Goal: Task Accomplishment & Management: Complete application form

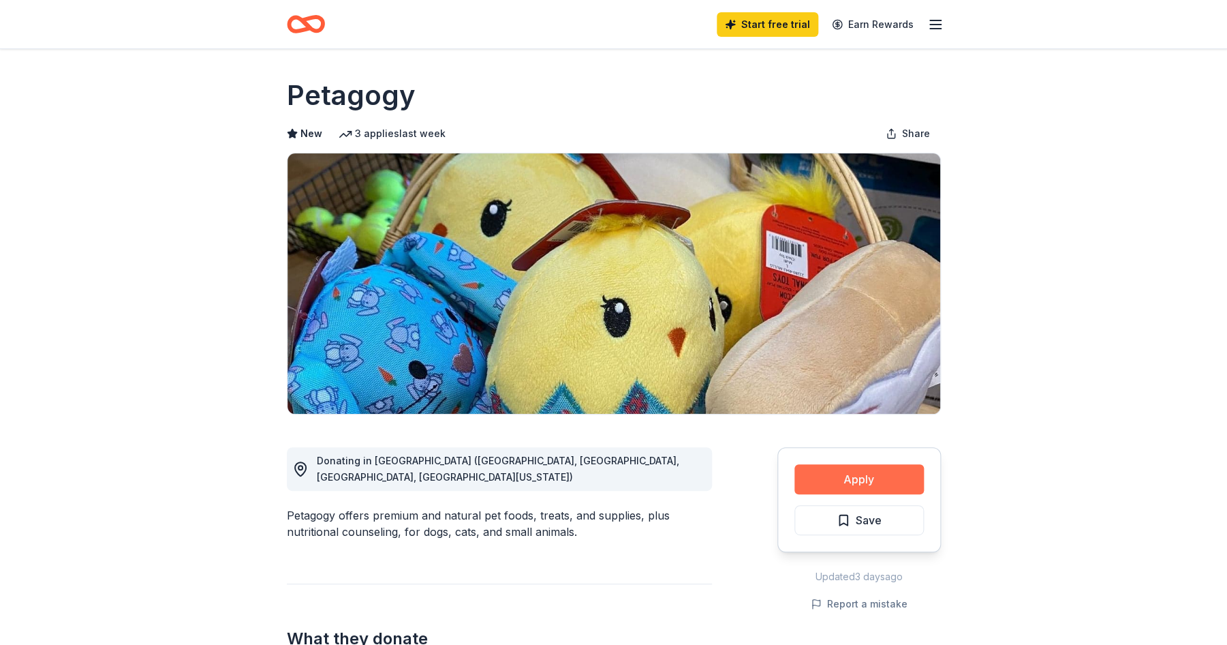
click at [853, 478] on button "Apply" at bounding box center [859, 479] width 129 height 30
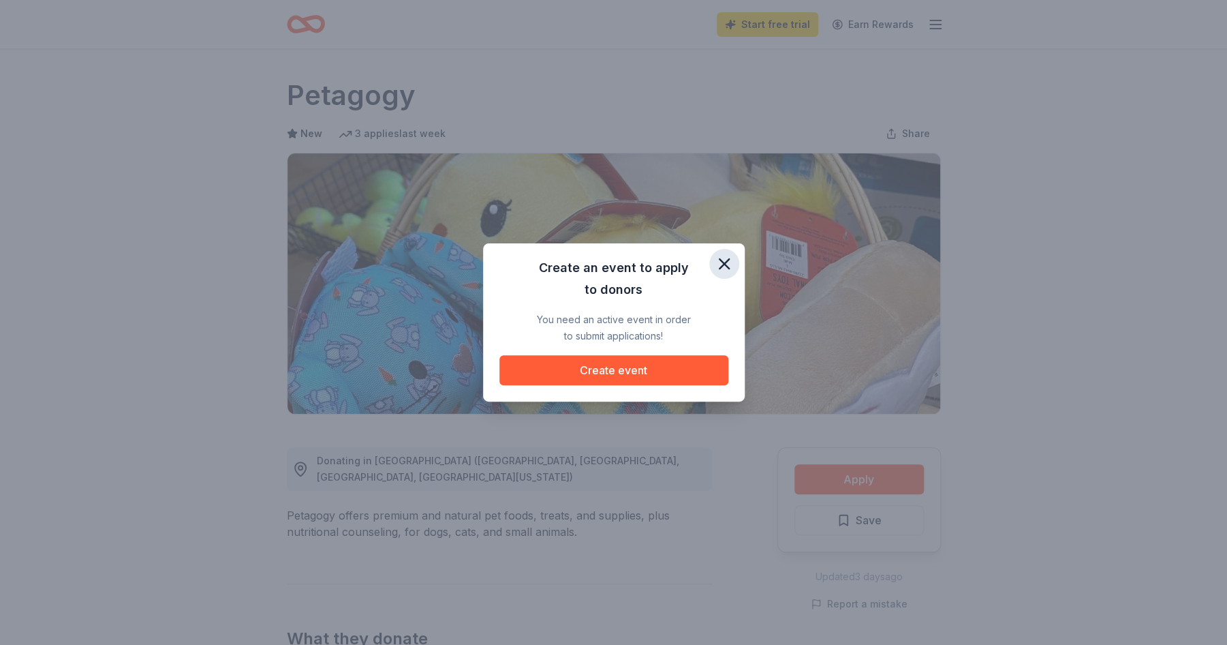
click at [724, 263] on icon "button" at bounding box center [725, 264] width 10 height 10
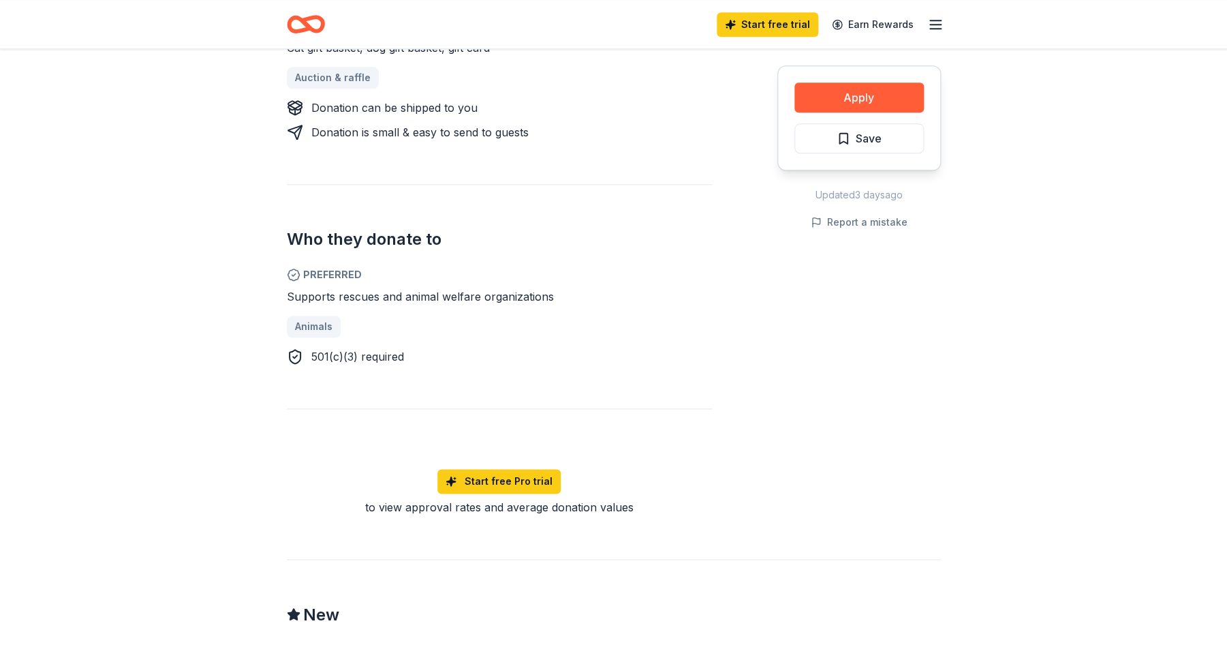
scroll to position [633, 0]
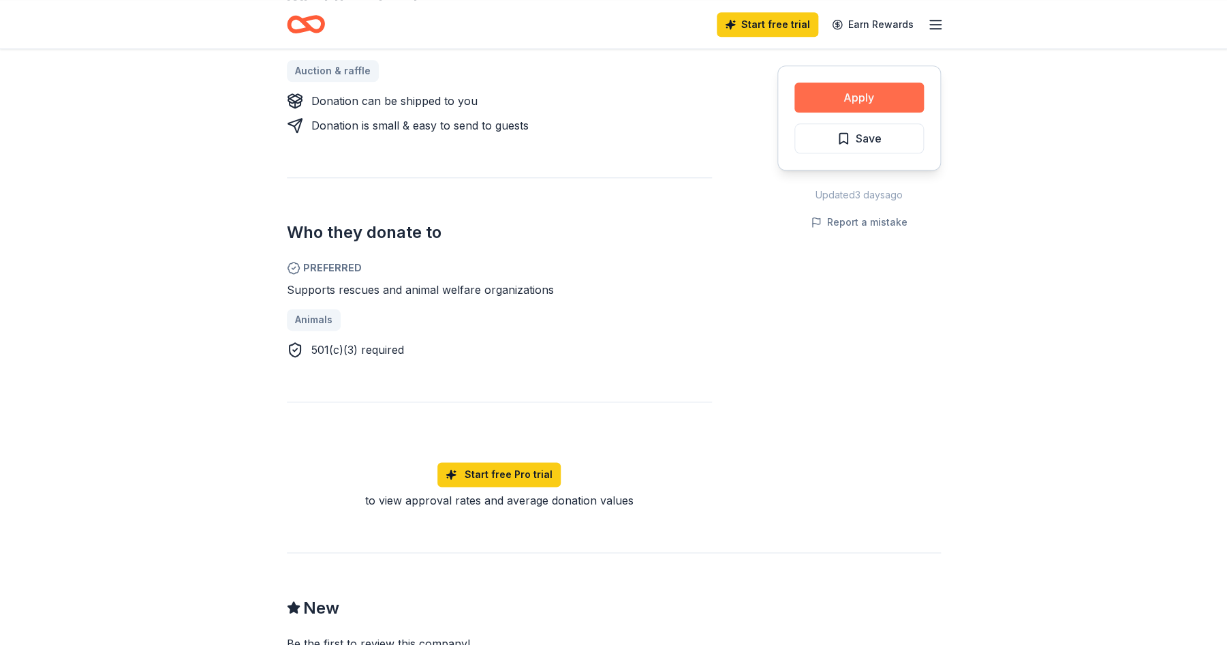
click at [837, 99] on button "Apply" at bounding box center [859, 97] width 129 height 30
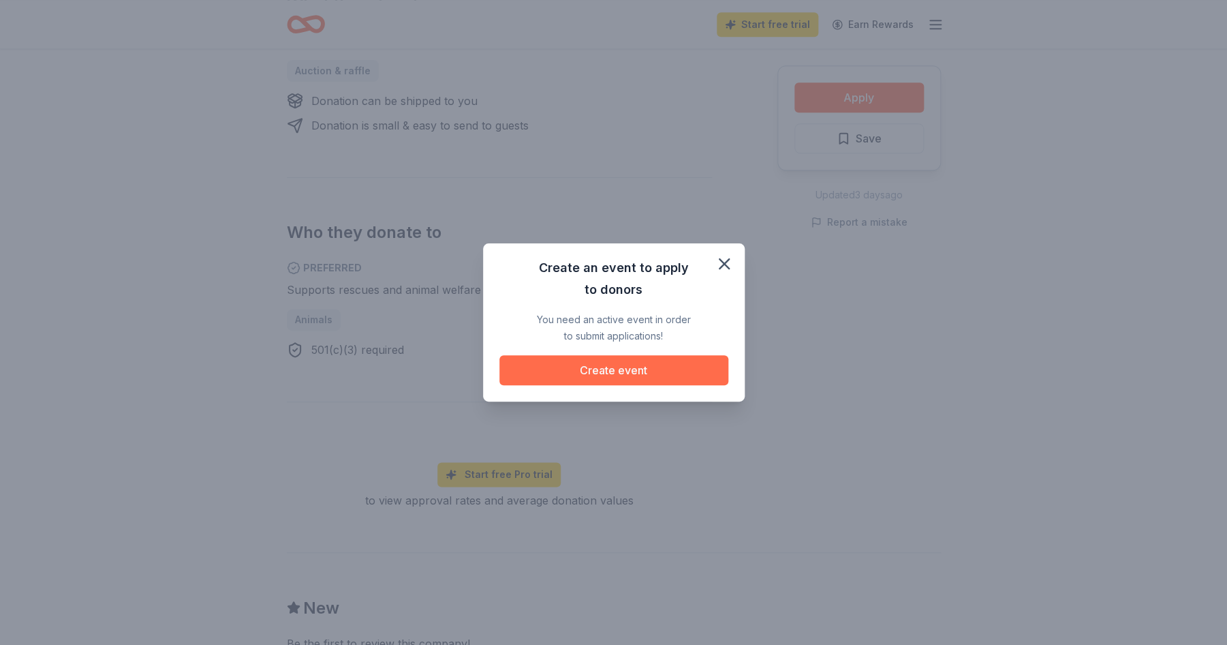
click at [656, 369] on button "Create event" at bounding box center [614, 370] width 229 height 30
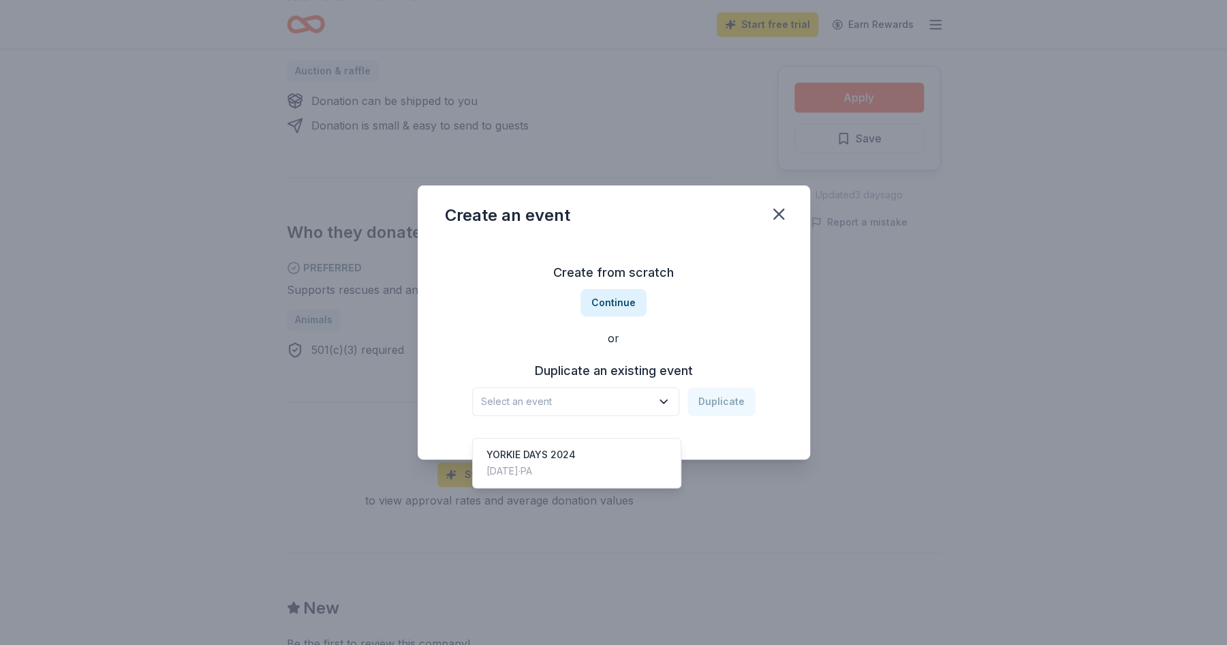
click at [668, 399] on icon "button" at bounding box center [664, 402] width 14 height 14
click at [560, 446] on div "YORKIE DAYS 2024" at bounding box center [531, 454] width 89 height 16
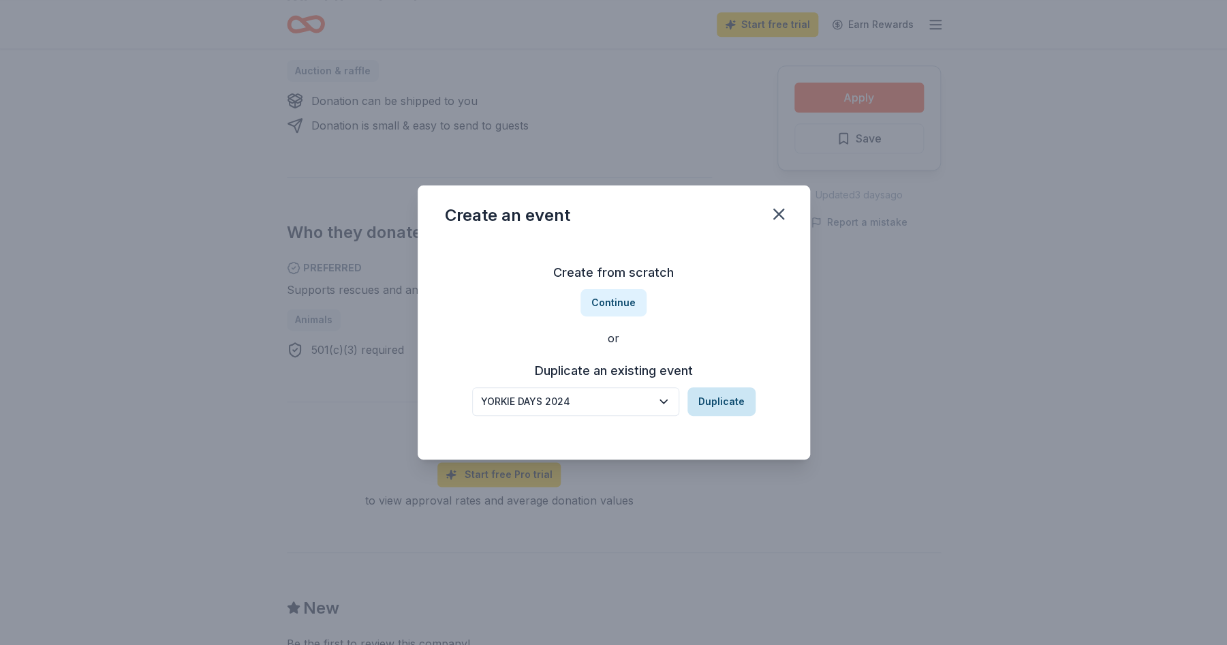
click at [735, 404] on button "Duplicate" at bounding box center [722, 401] width 68 height 29
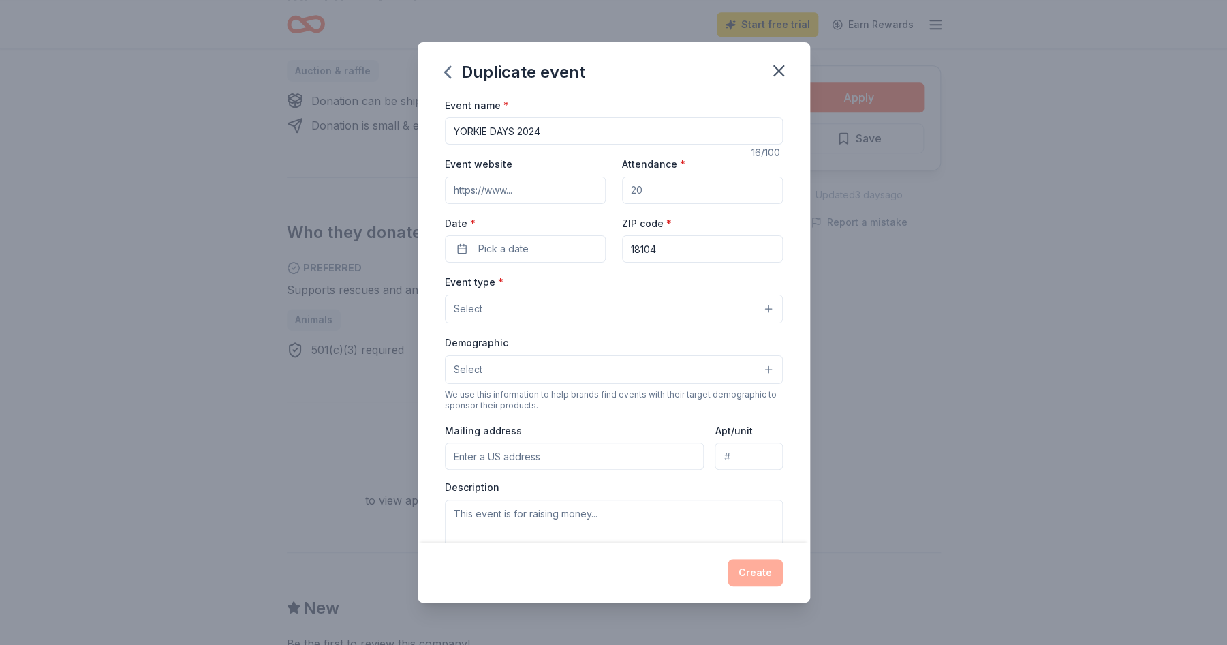
click at [543, 131] on input "YORKIE DAYS 2024" at bounding box center [614, 130] width 338 height 27
type input "YORKIE DAYS 2025"
click at [559, 251] on button "Pick a date" at bounding box center [525, 248] width 161 height 27
click at [630, 189] on input "Attendance *" at bounding box center [702, 190] width 161 height 27
type input "1"
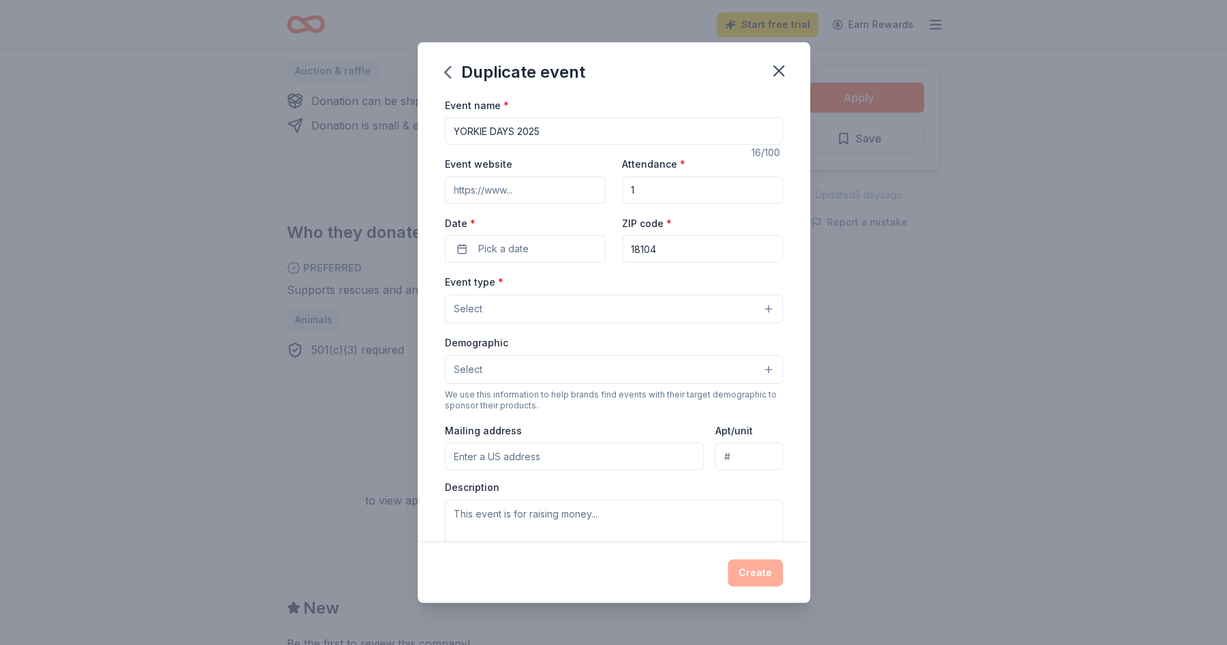
click at [674, 250] on input "18104" at bounding box center [702, 248] width 161 height 27
type input "1"
type input "15650"
click at [562, 254] on button "Pick a date" at bounding box center [525, 248] width 161 height 27
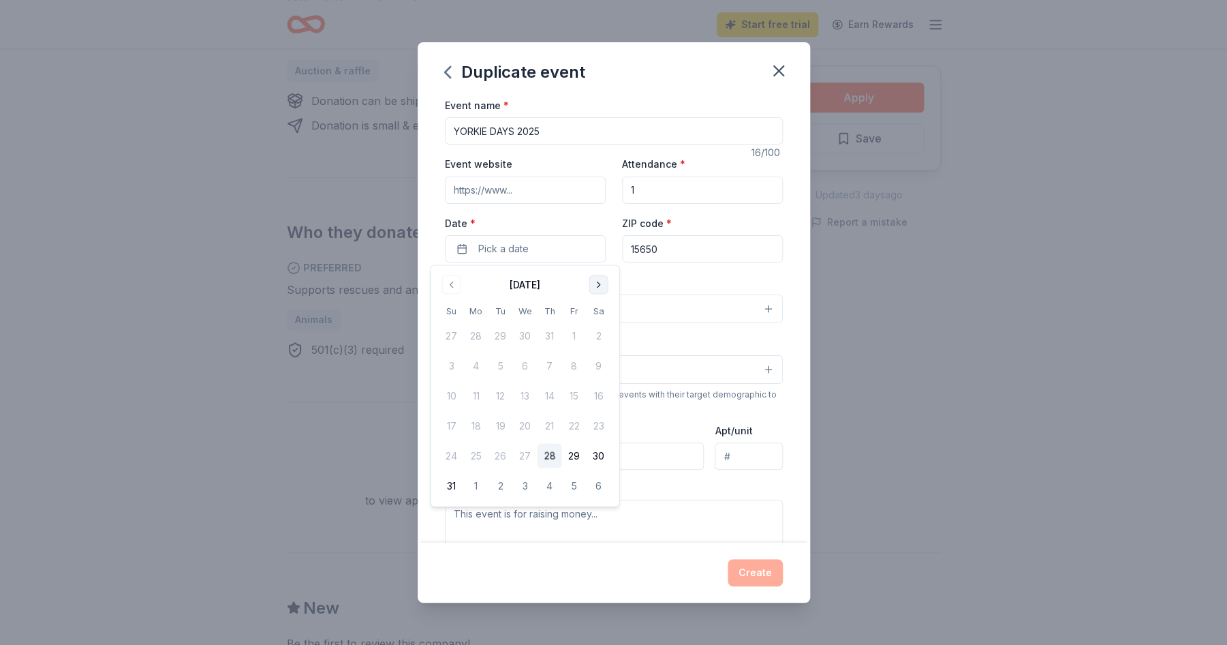
click at [602, 285] on button "Go to next month" at bounding box center [599, 284] width 19 height 19
click at [602, 422] on button "25" at bounding box center [599, 426] width 25 height 25
click at [792, 275] on div "Event name * [GEOGRAPHIC_DATA] DAYS 2025 16 /100 Event website Attendance * 1 D…" at bounding box center [614, 320] width 393 height 446
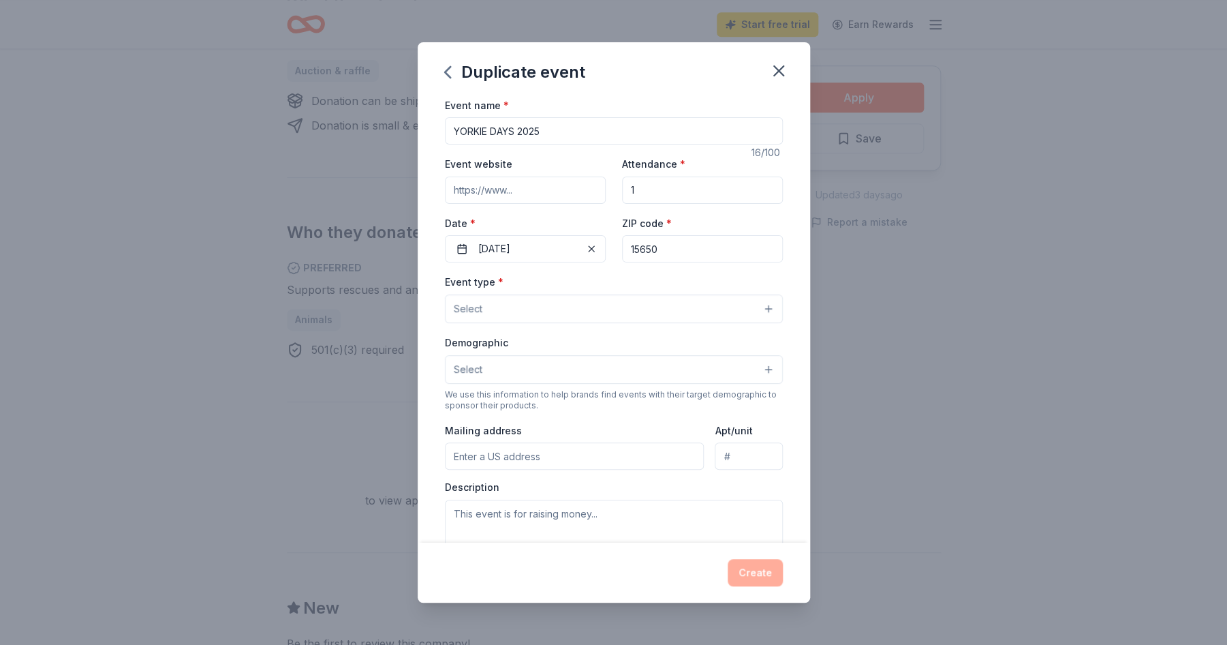
click at [555, 309] on button "Select" at bounding box center [614, 308] width 338 height 29
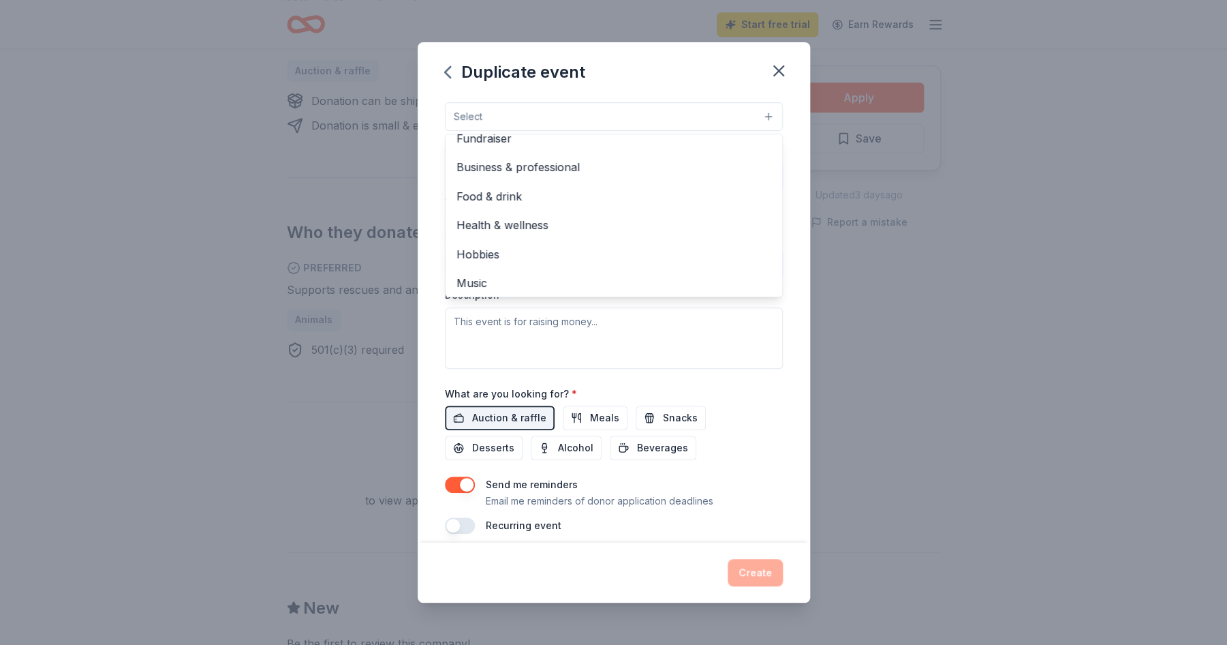
scroll to position [0, 0]
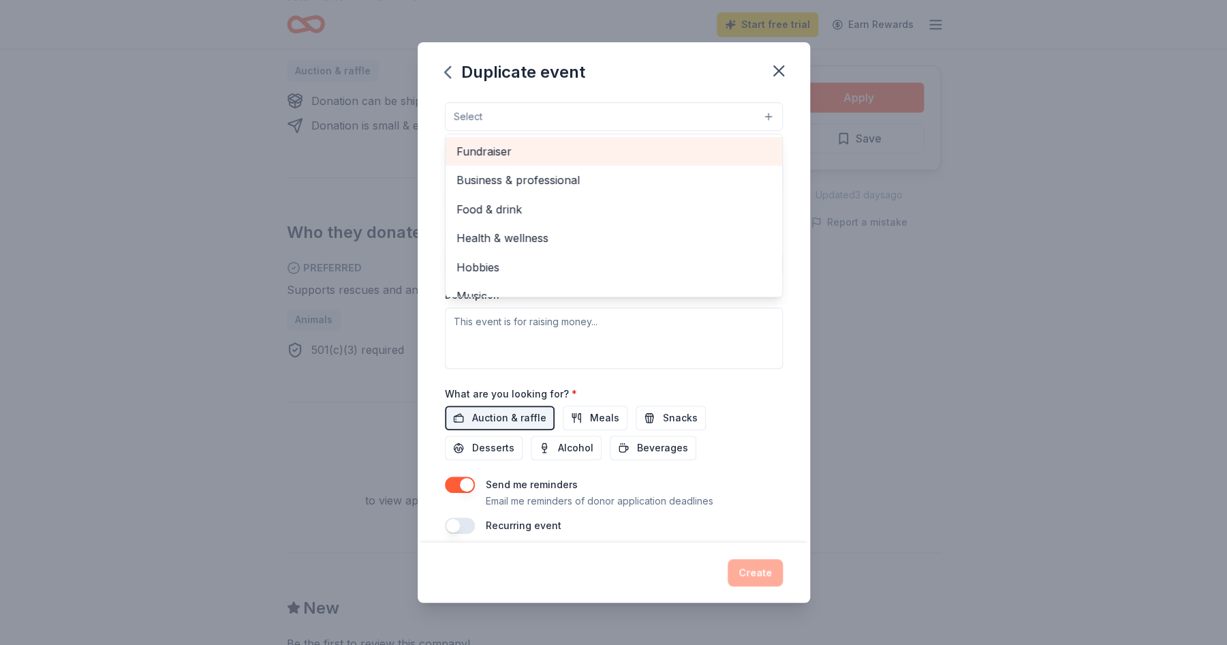
click at [506, 149] on span "Fundraiser" at bounding box center [614, 151] width 315 height 18
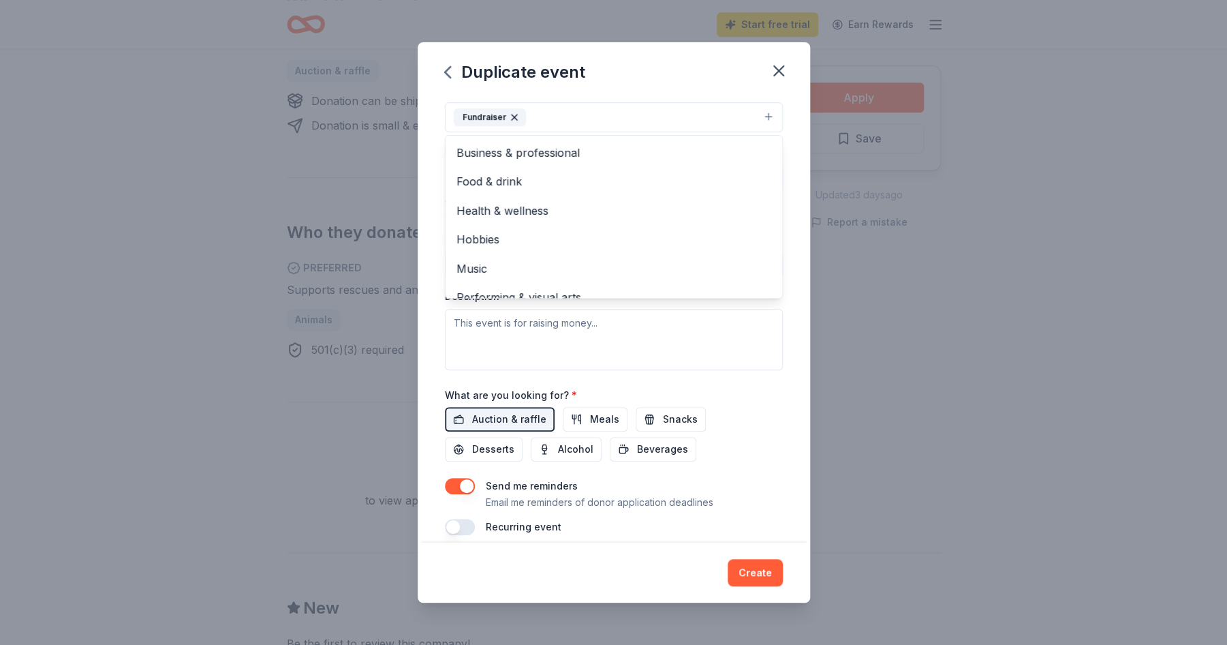
click at [601, 348] on div "Event type * Fundraiser Business & professional Food & drink Health & wellness …" at bounding box center [614, 225] width 338 height 288
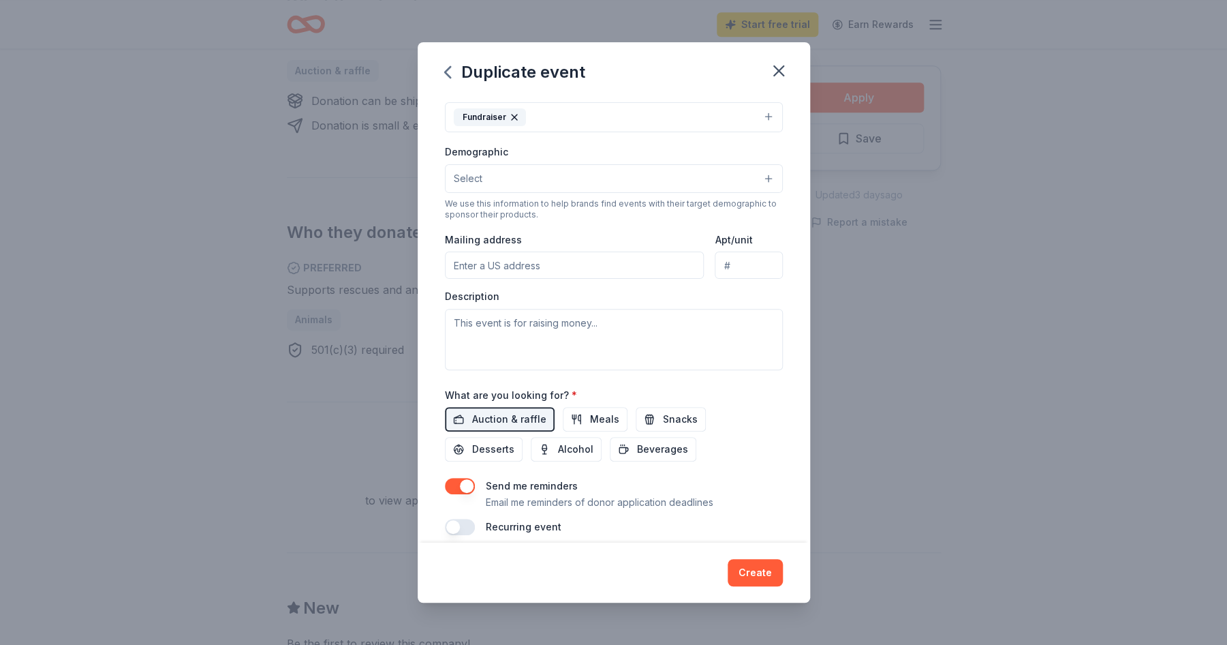
click at [555, 265] on input "Mailing address" at bounding box center [575, 264] width 260 height 27
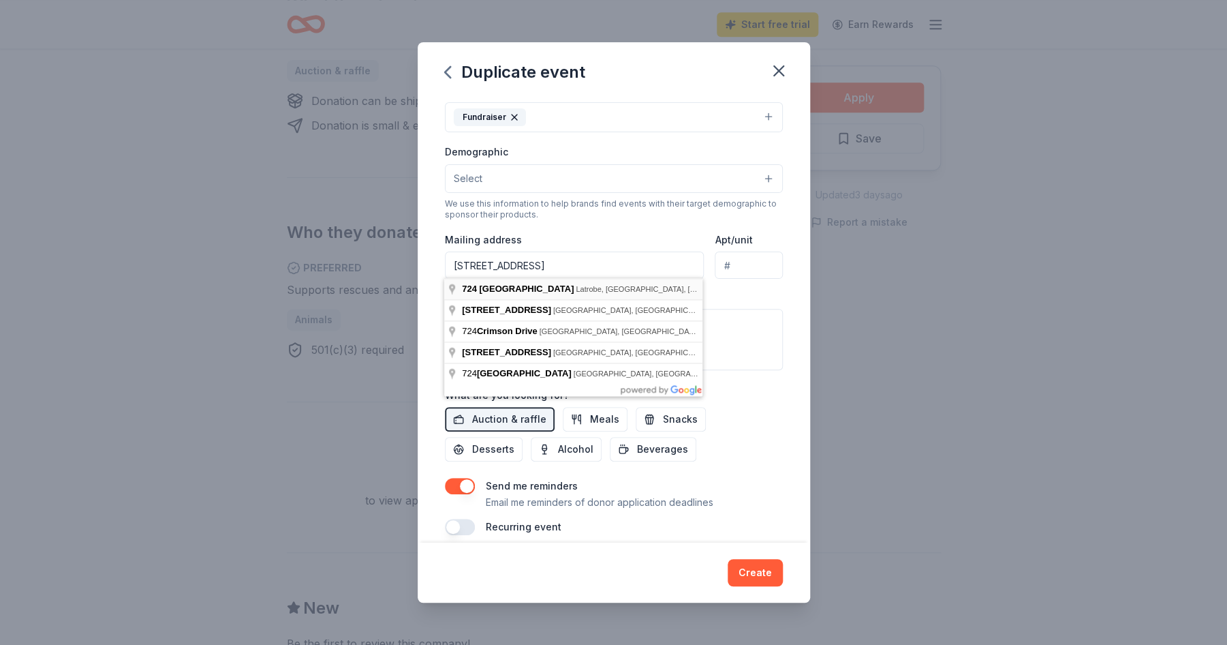
type input "[STREET_ADDRESS]"
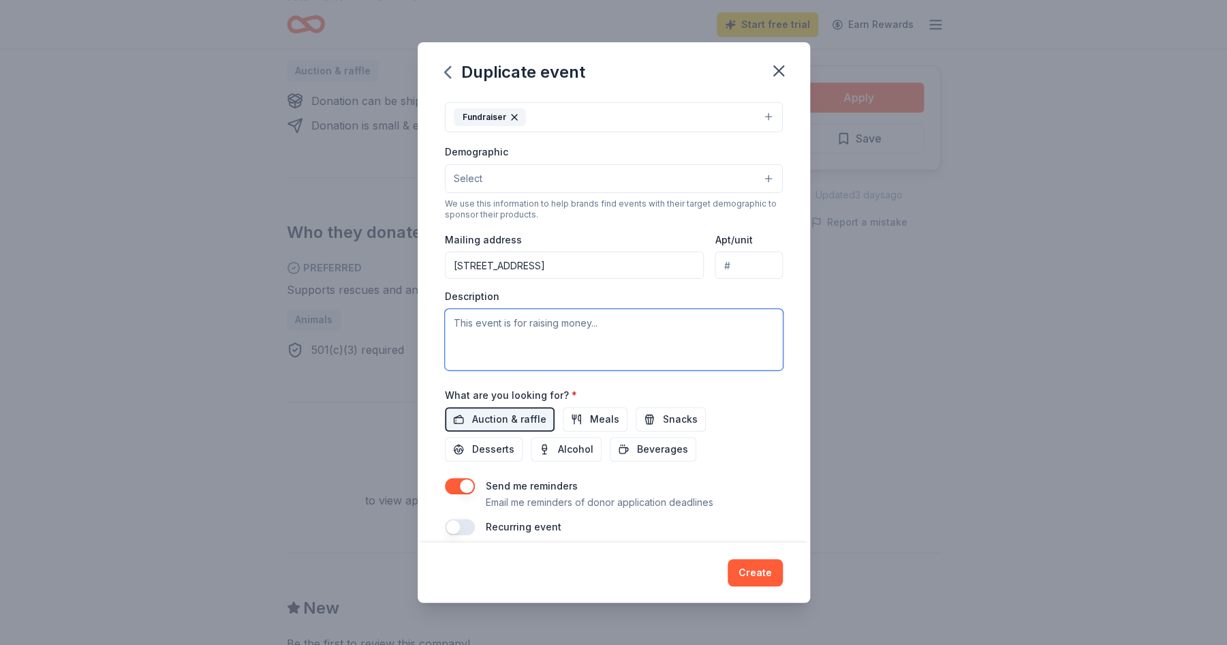
click at [551, 318] on textarea at bounding box center [614, 339] width 338 height 61
click at [669, 179] on button "Select" at bounding box center [614, 178] width 338 height 29
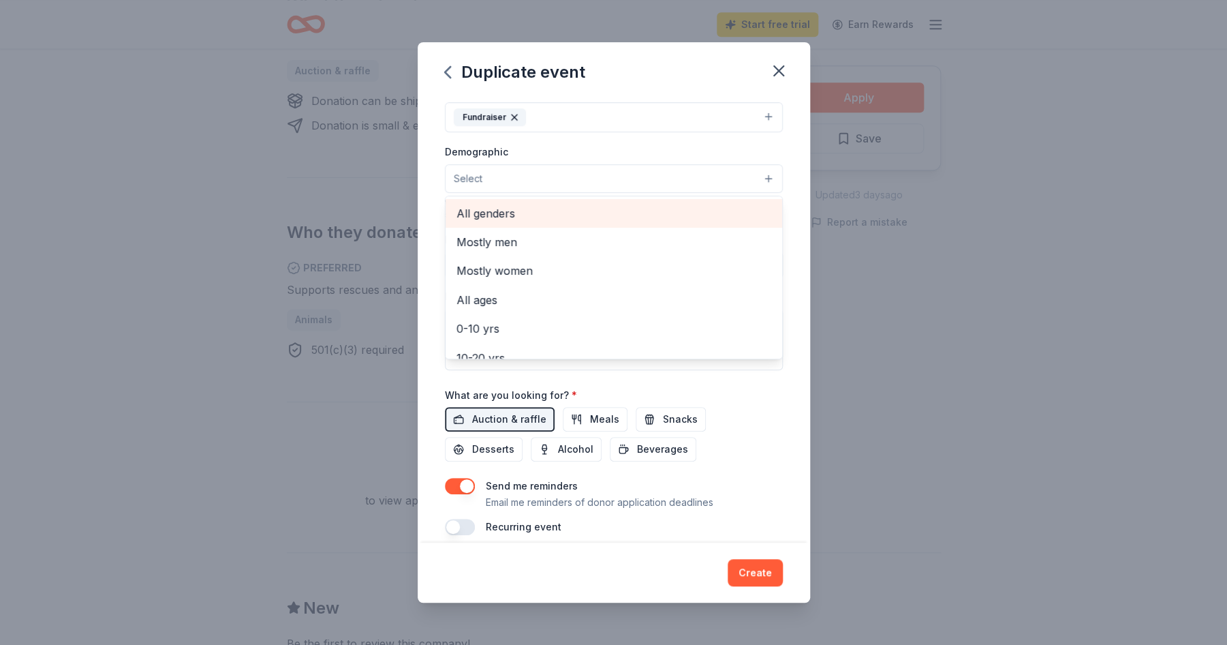
click at [500, 213] on span "All genders" at bounding box center [614, 213] width 315 height 18
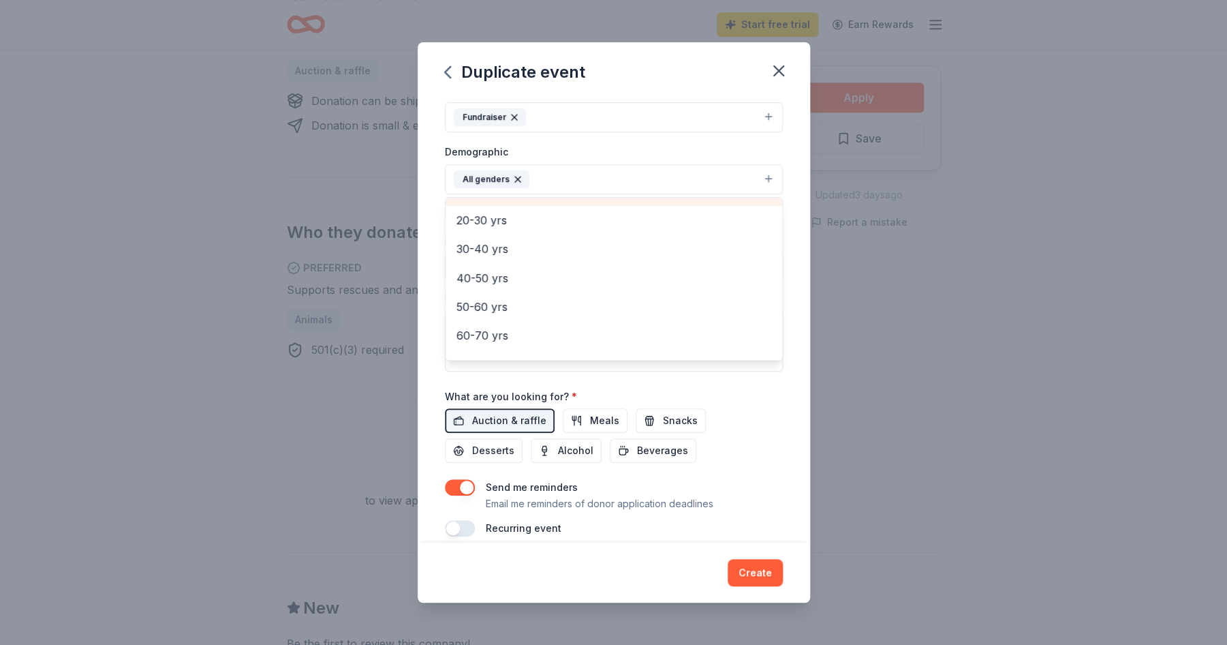
scroll to position [190, 0]
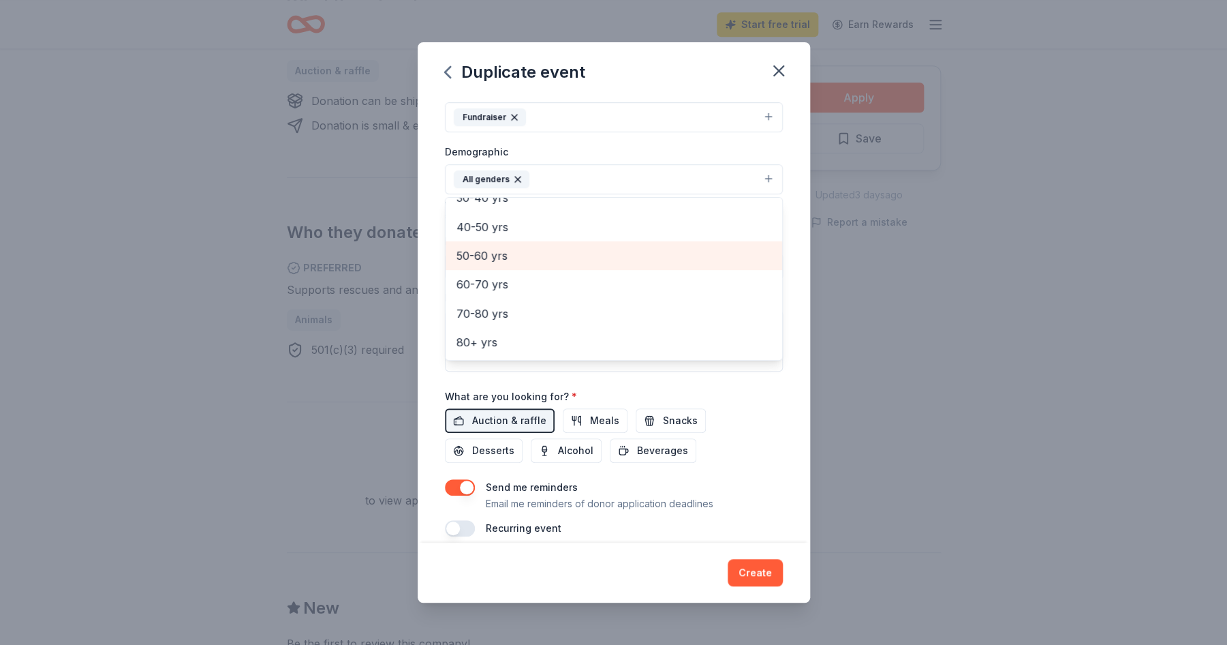
click at [482, 256] on span "50-60 yrs" at bounding box center [614, 256] width 315 height 18
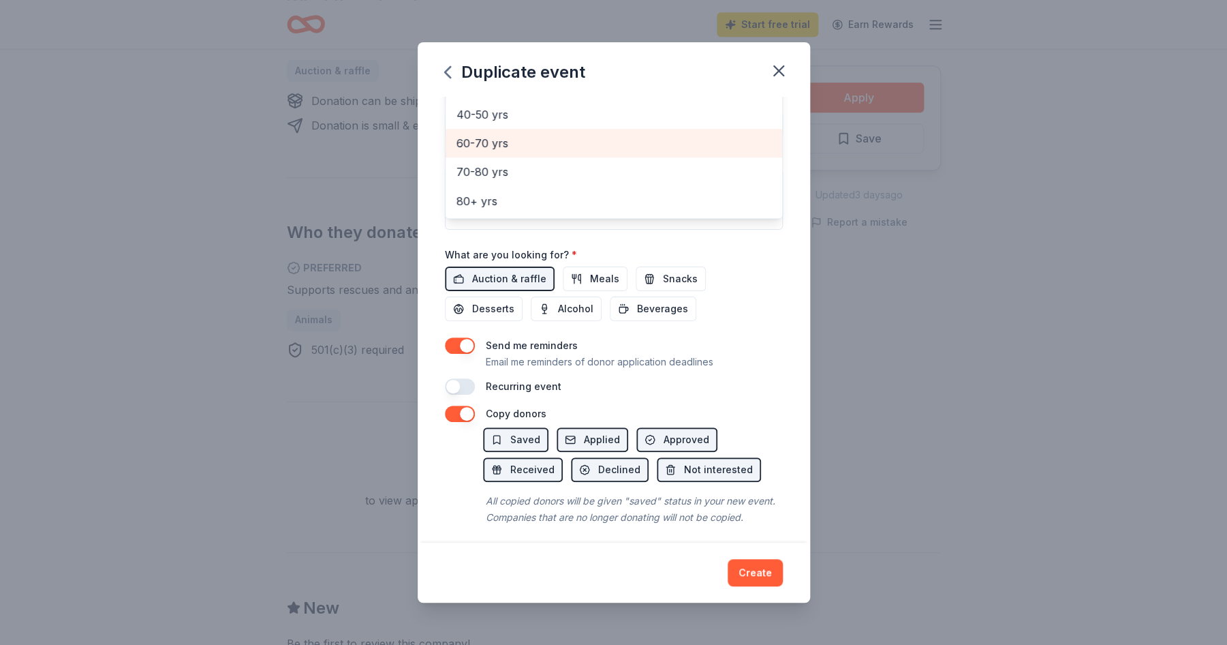
scroll to position [340, 0]
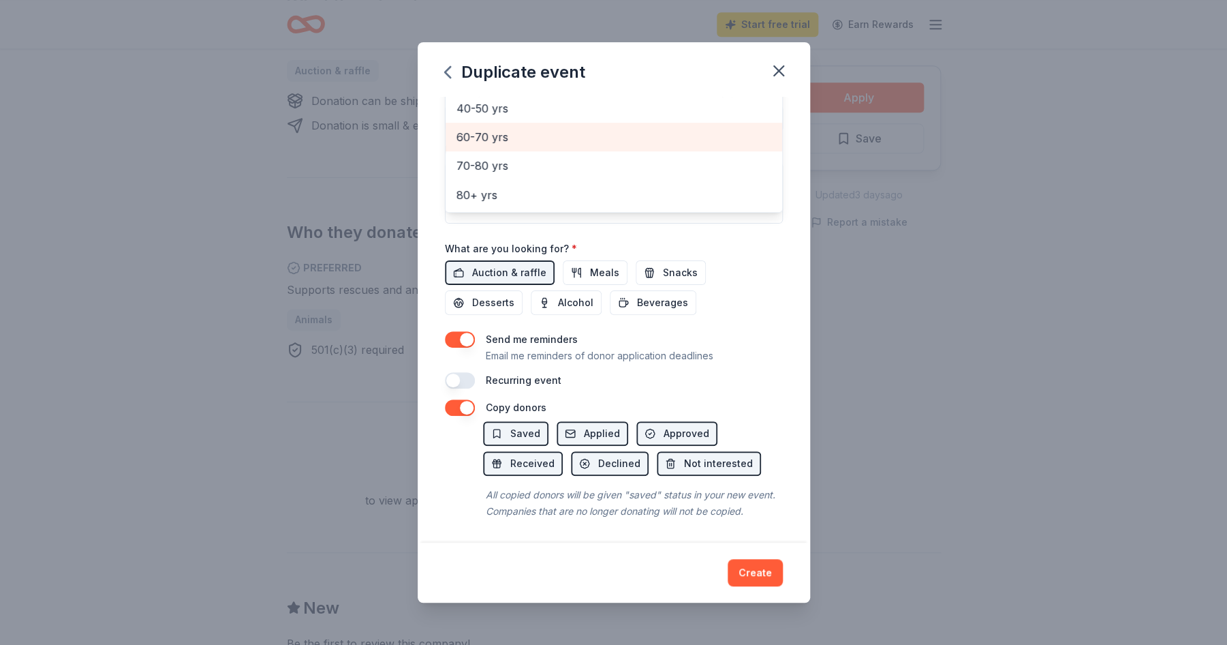
click at [764, 577] on div "Duplicate event Event name * [GEOGRAPHIC_DATA] DAYS 2025 16 /100 Event website …" at bounding box center [614, 322] width 393 height 561
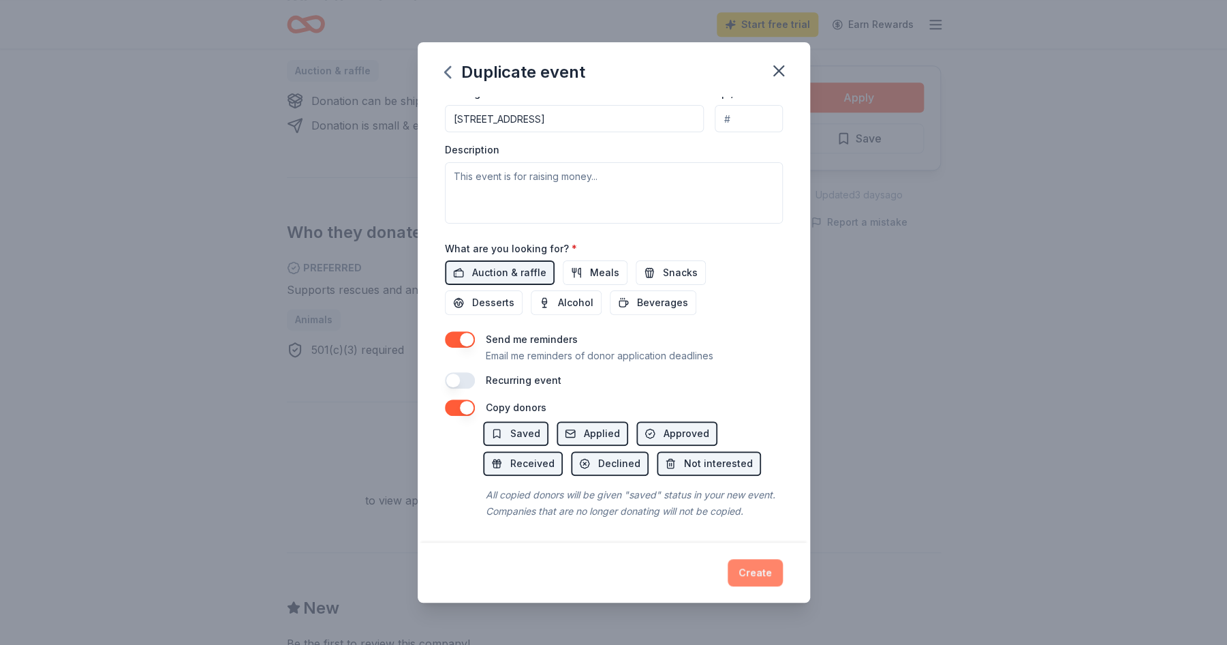
scroll to position [50, 0]
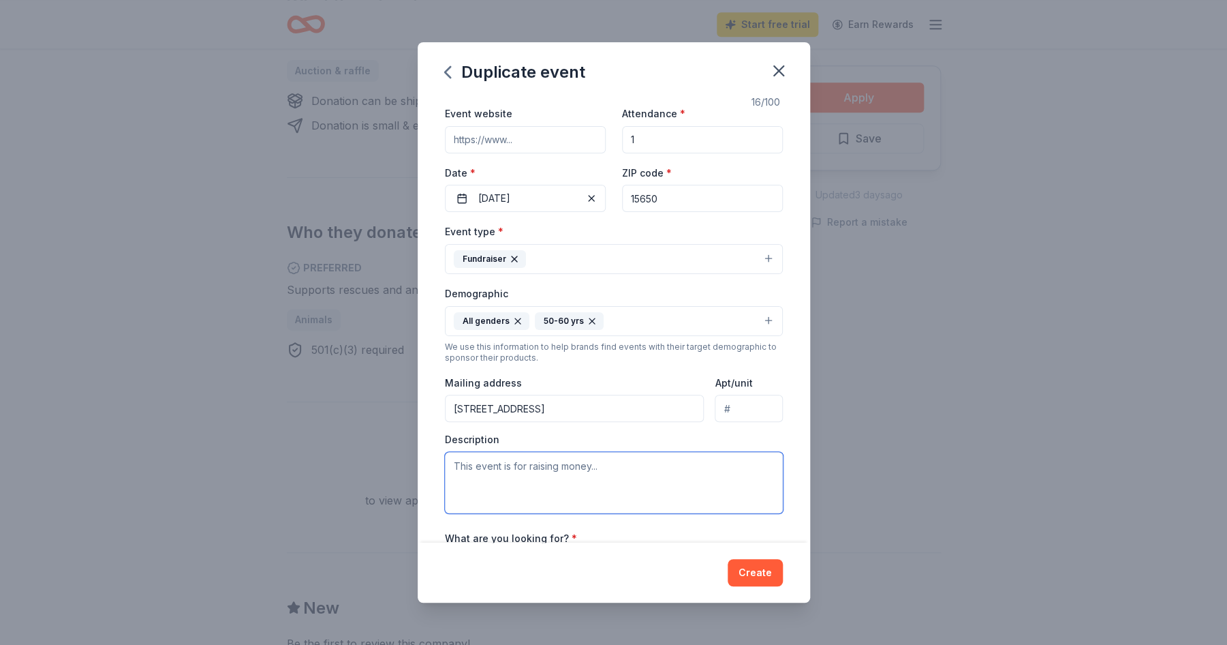
click at [600, 471] on textarea at bounding box center [614, 482] width 338 height 61
type textarea "cover all medical costs for incoming rescue"
click at [521, 149] on input "Event website" at bounding box center [525, 139] width 161 height 27
click at [523, 142] on input "Event website" at bounding box center [525, 137] width 161 height 27
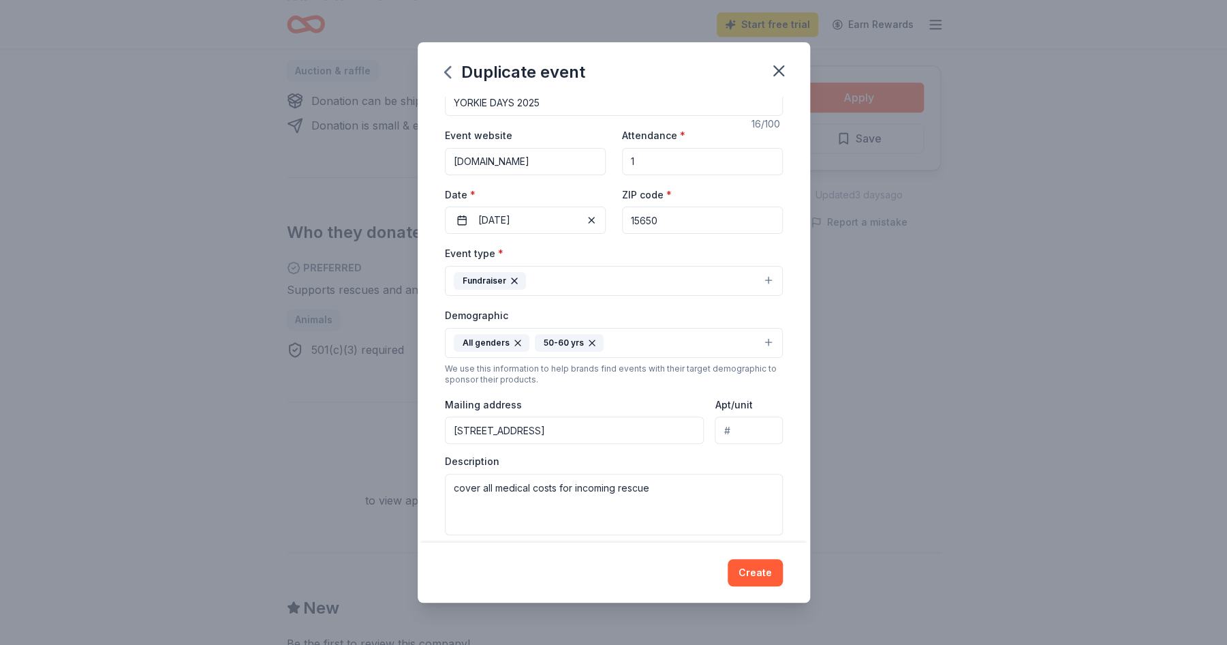
scroll to position [0, 0]
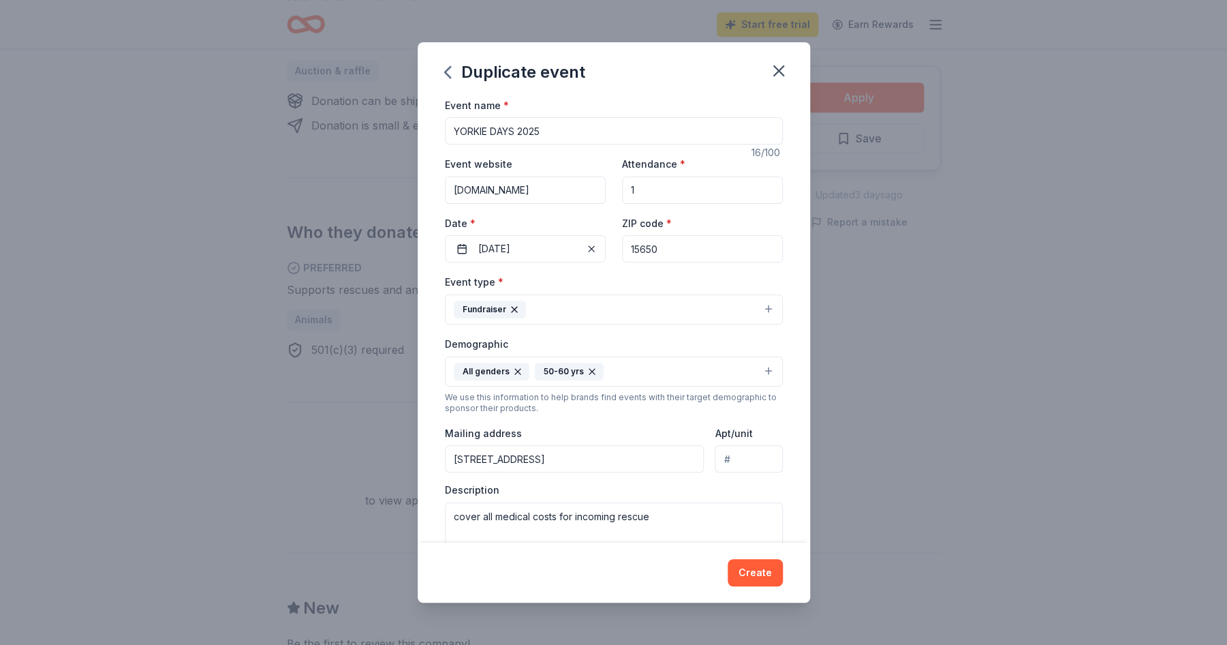
type input "[DOMAIN_NAME]"
click at [647, 187] on input "1" at bounding box center [702, 190] width 161 height 27
type input "120"
click at [674, 518] on textarea "cover all medical costs for incoming rescue" at bounding box center [614, 532] width 338 height 61
type textarea "cover all medical costs for incoming rescue to go to adoptive family"
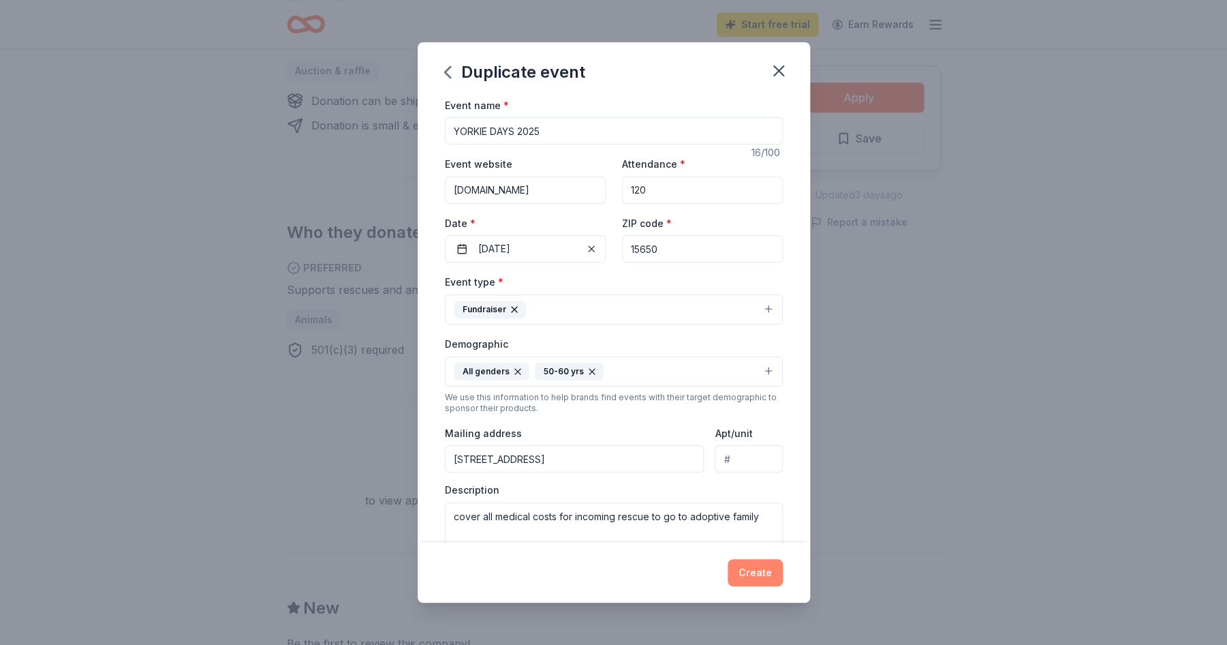
click at [767, 578] on button "Create" at bounding box center [755, 572] width 55 height 27
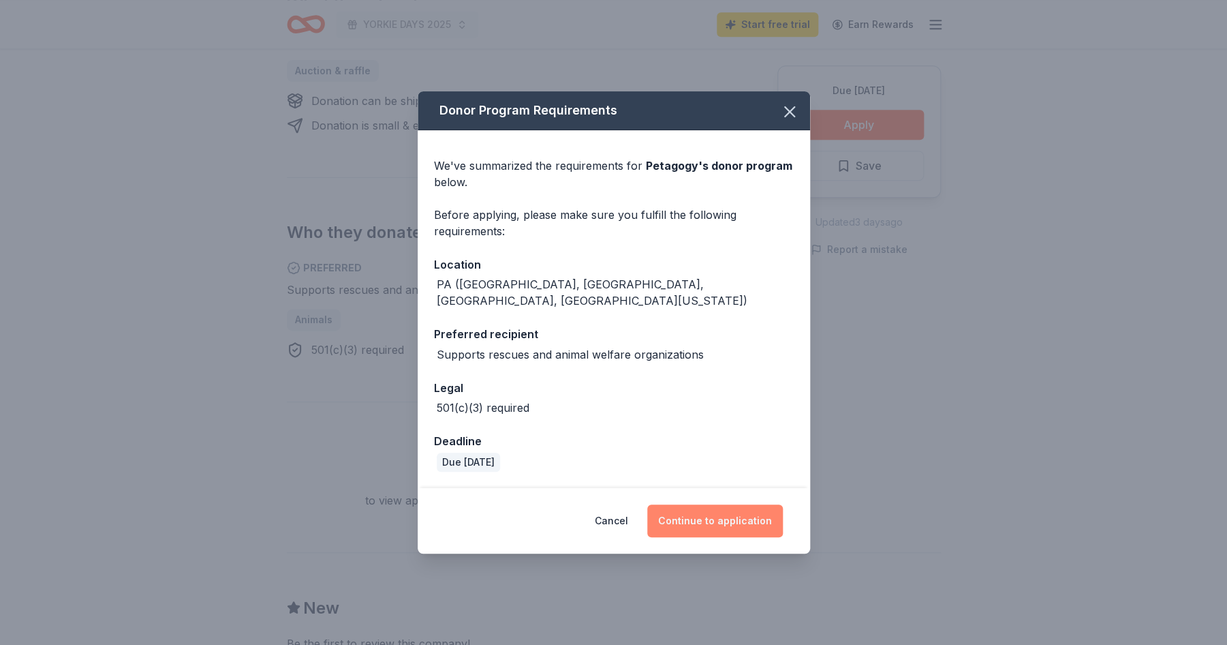
click at [750, 513] on button "Continue to application" at bounding box center [715, 520] width 136 height 33
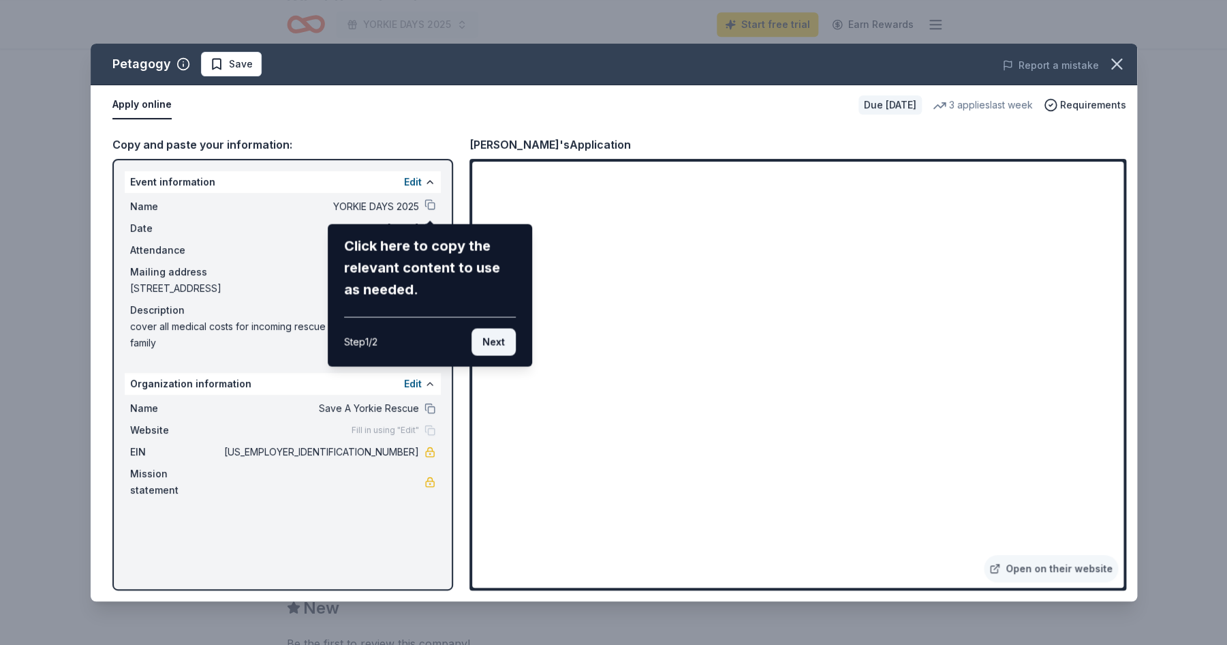
click at [504, 339] on button "Next" at bounding box center [494, 342] width 44 height 27
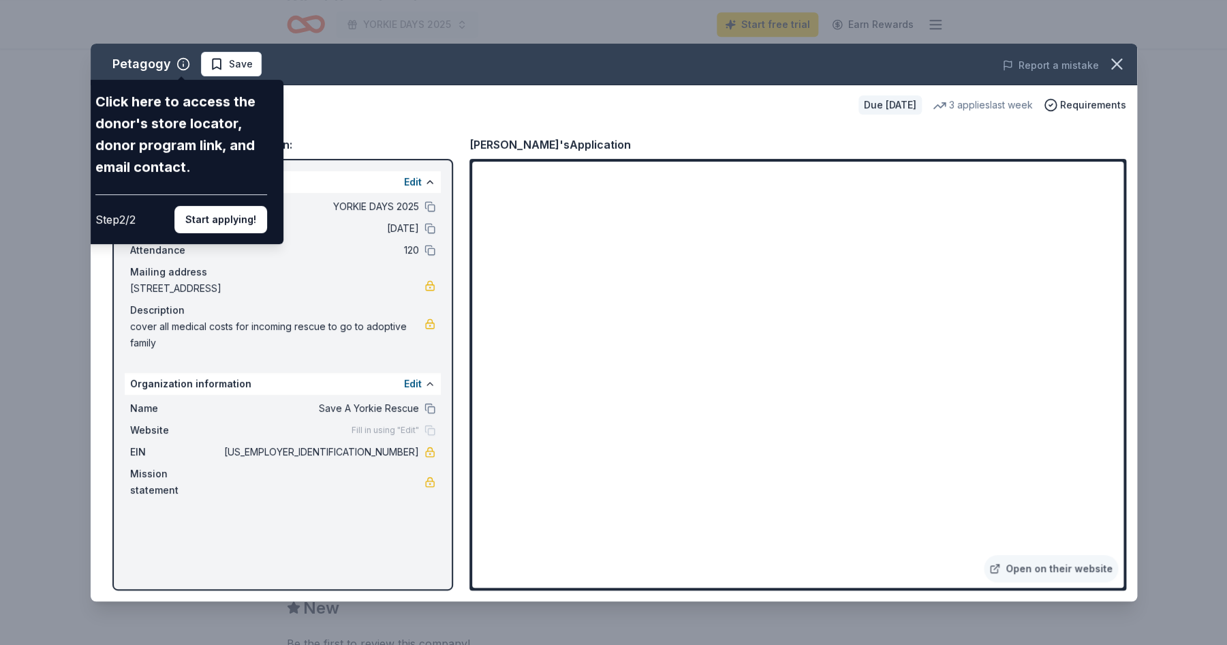
click at [902, 291] on div "Petagogy Click here to access the donor's store locator, donor program link, an…" at bounding box center [614, 323] width 1047 height 558
click at [900, 288] on div "Petagogy Click here to access the donor's store locator, donor program link, an…" at bounding box center [614, 323] width 1047 height 558
click at [900, 289] on div "Petagogy Click here to access the donor's store locator, donor program link, an…" at bounding box center [614, 323] width 1047 height 558
click at [213, 206] on button "Start applying!" at bounding box center [220, 219] width 93 height 27
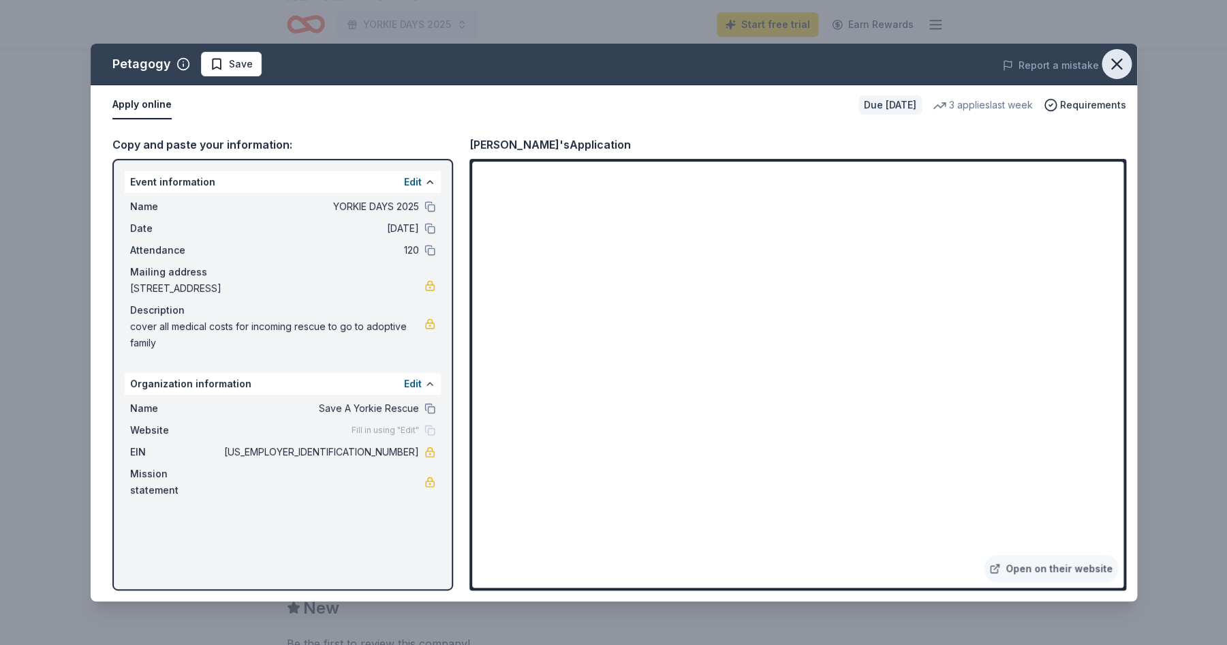
click at [1117, 65] on icon "button" at bounding box center [1117, 64] width 10 height 10
